Goal: Task Accomplishment & Management: Use online tool/utility

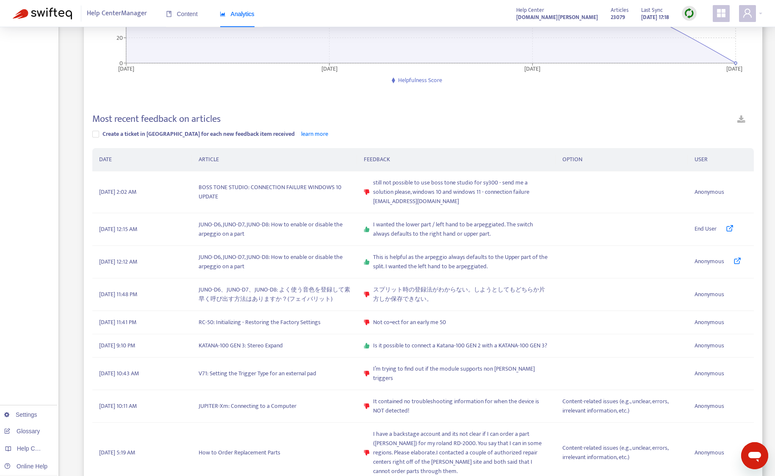
click at [690, 9] on img at bounding box center [689, 13] width 11 height 11
click at [700, 29] on link "Quick Sync" at bounding box center [707, 31] width 36 height 10
click at [736, 262] on icon at bounding box center [737, 261] width 8 height 8
click at [729, 229] on icon at bounding box center [730, 228] width 8 height 8
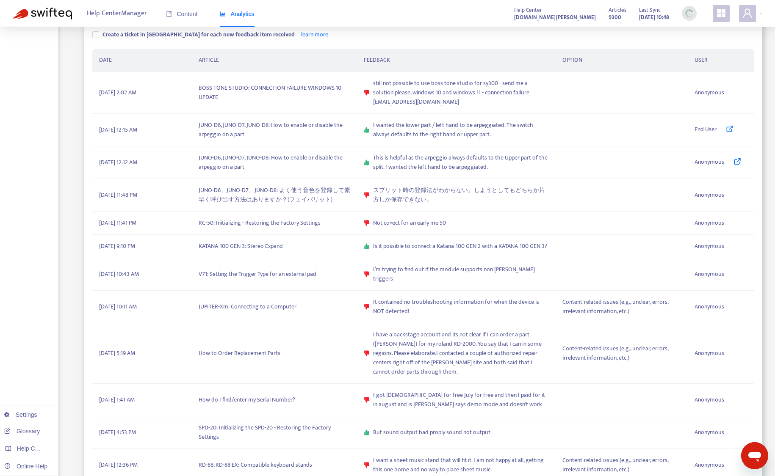
scroll to position [64, 0]
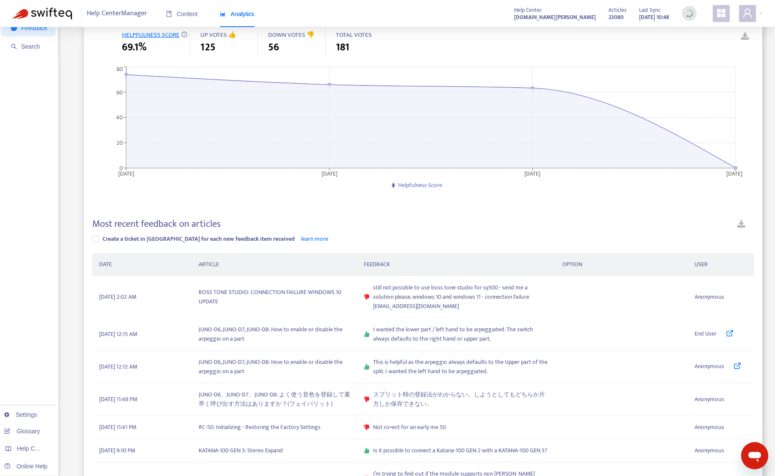
click at [68, 306] on div "**********" at bounding box center [388, 378] width 750 height 807
drag, startPoint x: 369, startPoint y: 310, endPoint x: 442, endPoint y: 307, distance: 72.9
click at [442, 307] on div "still not possible to use boss tone studio for sy300 - send me a solution pleas…" at bounding box center [456, 297] width 185 height 28
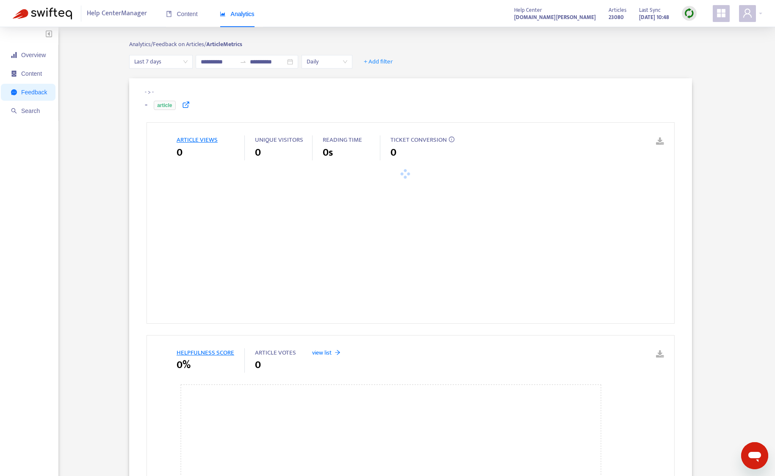
type input "**********"
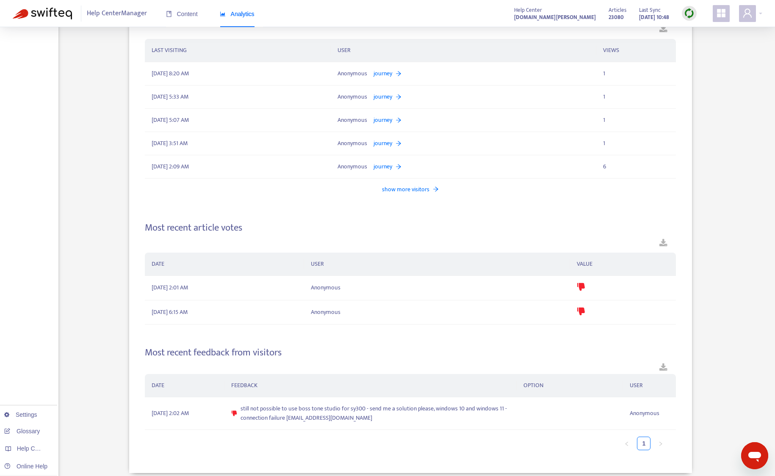
scroll to position [894, 0]
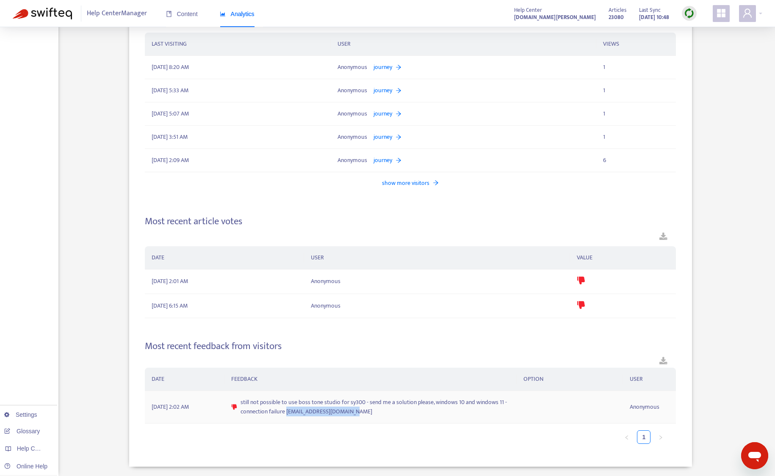
drag, startPoint x: 287, startPoint y: 410, endPoint x: 355, endPoint y: 412, distance: 68.2
click at [355, 412] on span "still not possible to use boss tone studio for sy300 - send me a solution pleas…" at bounding box center [375, 407] width 269 height 19
copy span "[EMAIL_ADDRESS][DOMAIN_NAME]"
click at [458, 431] on ul "1" at bounding box center [406, 438] width 523 height 14
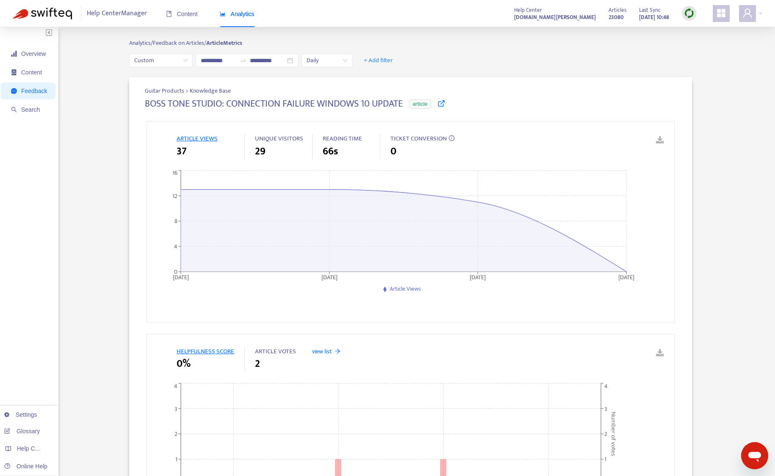
scroll to position [0, 0]
click at [188, 14] on span "Content" at bounding box center [182, 14] width 32 height 7
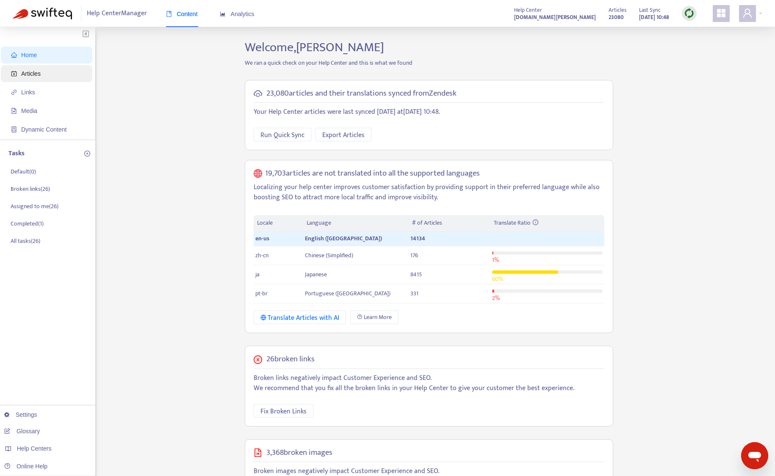
click at [57, 78] on span "Articles" at bounding box center [48, 73] width 75 height 17
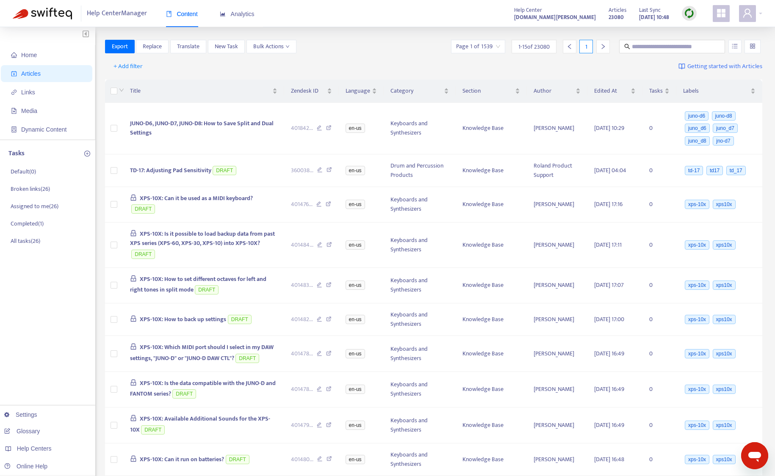
click at [347, 51] on div "Export Replace Translate New Task Bulk Actions Page 1 of 1539 1 - 15 of 23080 1" at bounding box center [434, 47] width 658 height 14
click at [52, 92] on span "Links" at bounding box center [48, 92] width 75 height 17
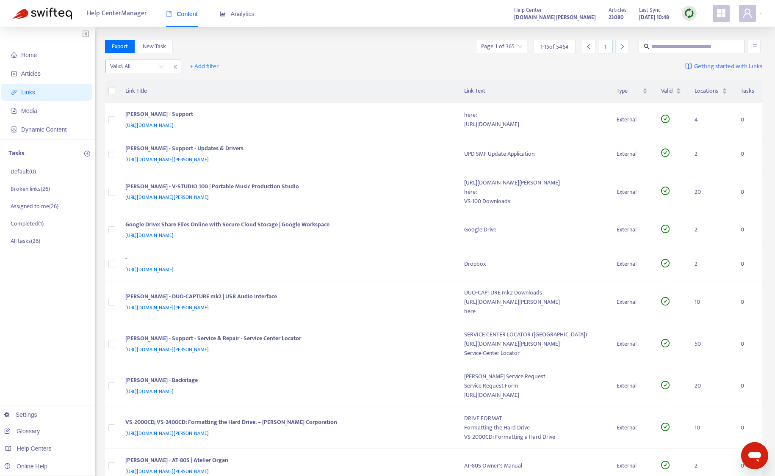
click at [152, 66] on input "search" at bounding box center [137, 66] width 54 height 13
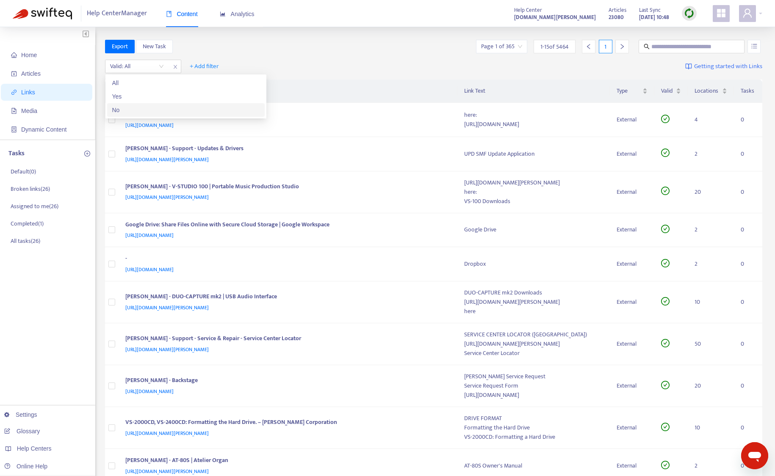
click at [146, 107] on div "No" at bounding box center [185, 109] width 147 height 9
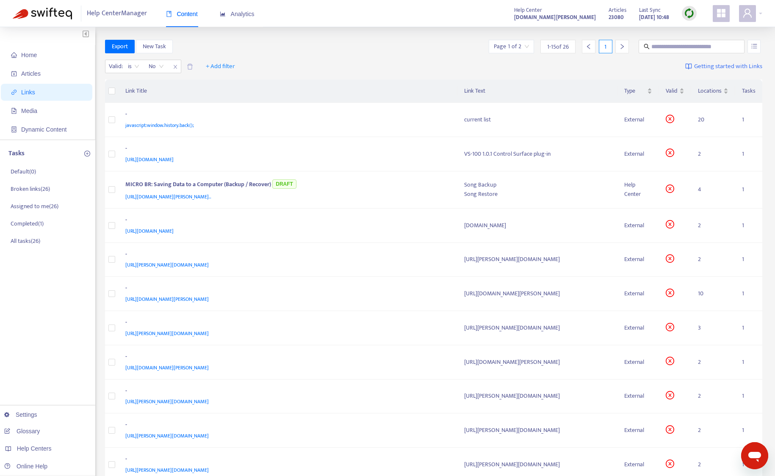
click at [357, 56] on div "Export New Task Page 1 of 2 1 - 15 of 26 1" at bounding box center [434, 48] width 658 height 17
click at [510, 50] on input "search" at bounding box center [511, 46] width 35 height 13
click at [599, 86] on span "15" at bounding box center [606, 90] width 53 height 13
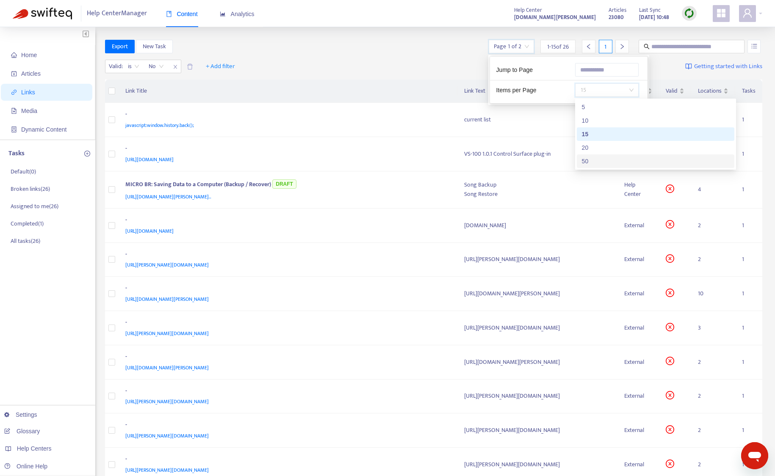
click at [605, 163] on div "50" at bounding box center [655, 161] width 147 height 9
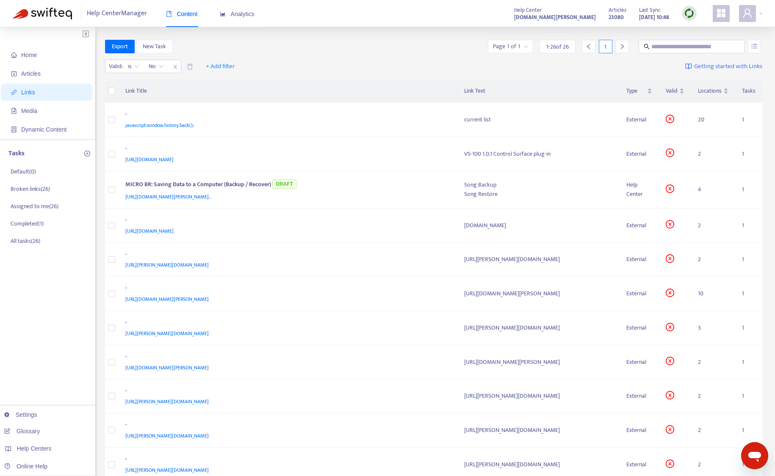
click at [421, 59] on div "Valid : is No + Add filter Getting started with Links" at bounding box center [434, 68] width 658 height 23
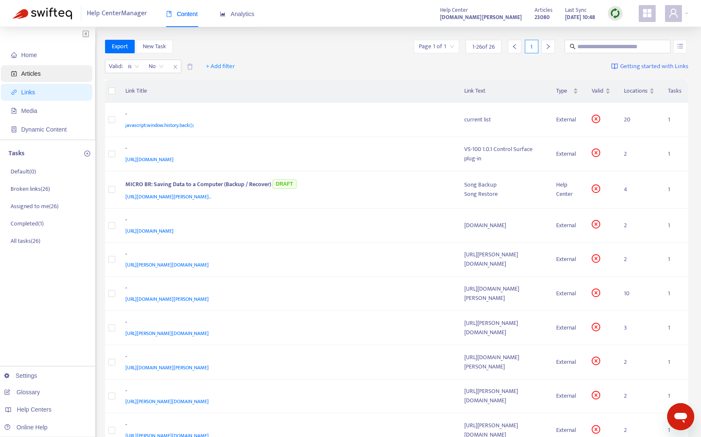
click at [50, 69] on span "Articles" at bounding box center [48, 73] width 75 height 17
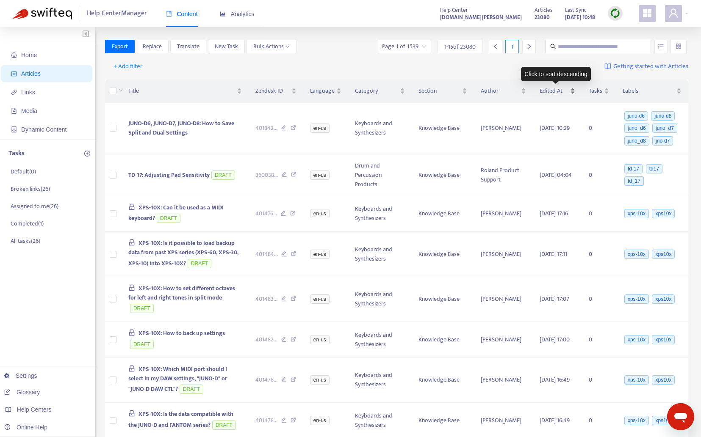
click at [544, 92] on span "Edited At" at bounding box center [554, 90] width 29 height 9
